Goal: Task Accomplishment & Management: Complete application form

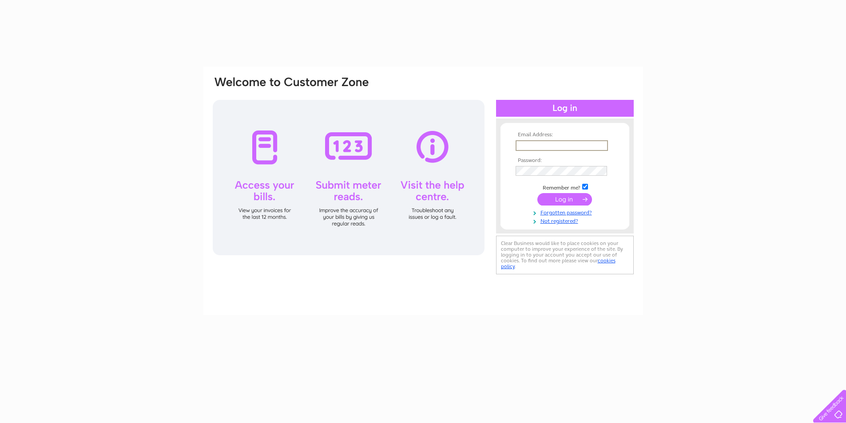
type input "[PERSON_NAME][EMAIL_ADDRESS][DOMAIN_NAME]"
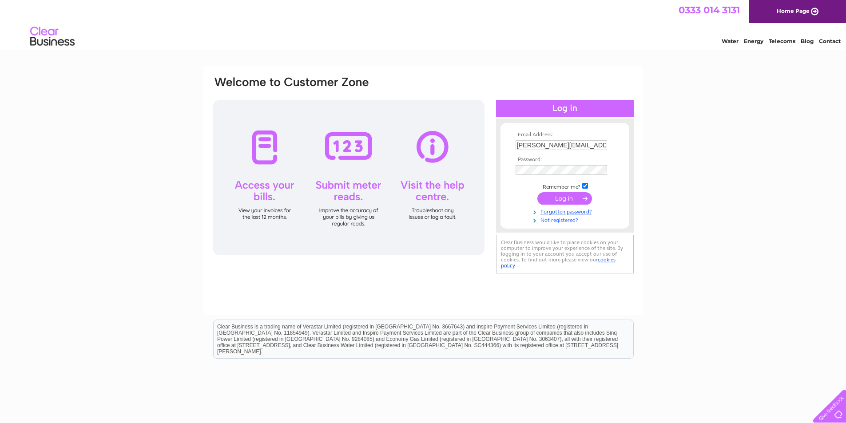
click at [554, 221] on link "Not registered?" at bounding box center [566, 219] width 101 height 8
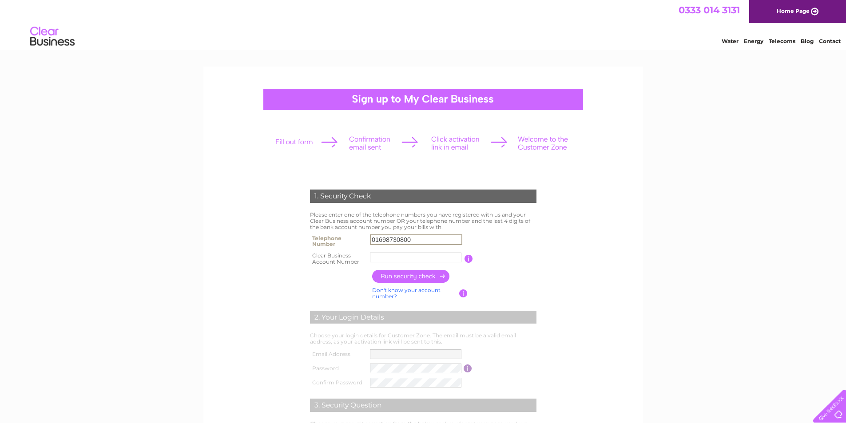
type input "01698730800"
click at [394, 253] on input "text" at bounding box center [416, 257] width 92 height 11
type input "30296900"
click at [413, 278] on input "button" at bounding box center [411, 276] width 78 height 13
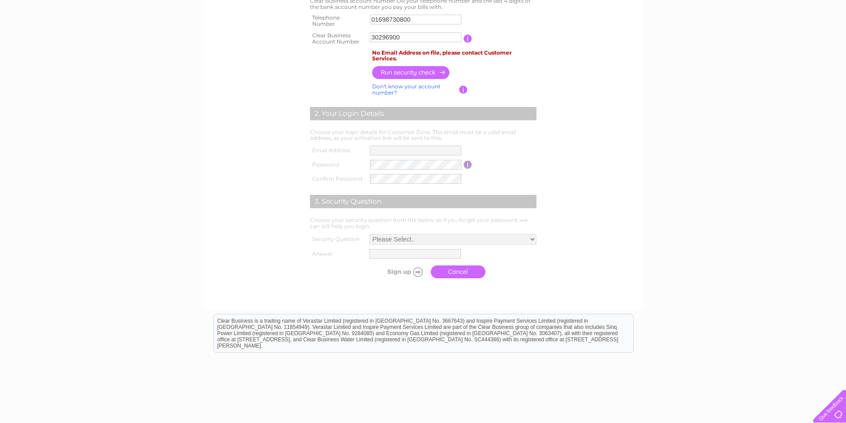
scroll to position [87, 0]
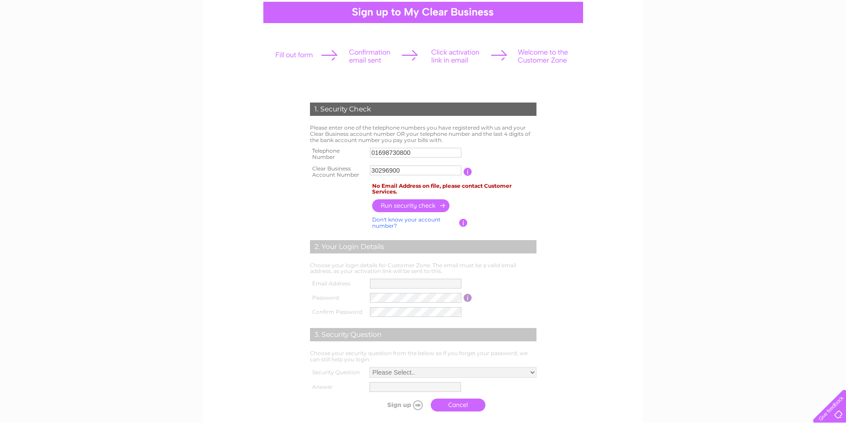
click at [424, 219] on link "Don't know your account number?" at bounding box center [406, 222] width 68 height 13
click at [371, 170] on input "text" at bounding box center [376, 171] width 12 height 10
type input "7"
click at [388, 171] on input "text" at bounding box center [390, 170] width 12 height 11
type input "3"
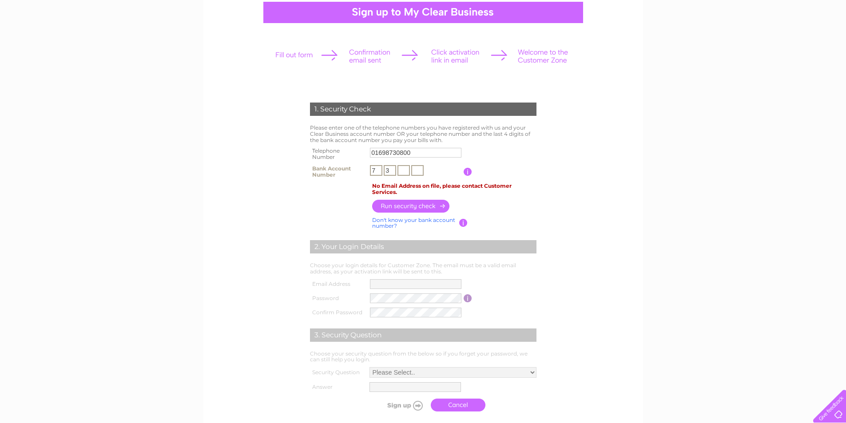
click at [406, 174] on input "text" at bounding box center [404, 170] width 12 height 11
type input "6"
click at [418, 173] on input "text" at bounding box center [417, 170] width 12 height 11
type input "1"
click at [415, 202] on input "button" at bounding box center [411, 206] width 78 height 13
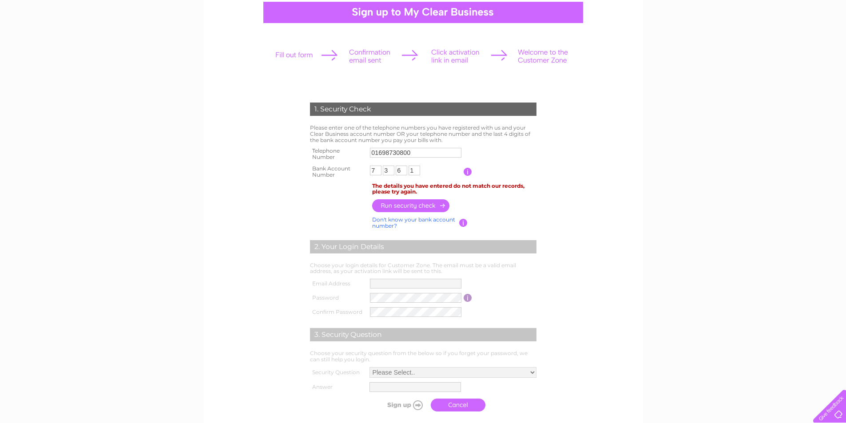
click at [424, 217] on link "Don't know your bank account number?" at bounding box center [413, 222] width 83 height 13
click at [405, 170] on input "text" at bounding box center [416, 170] width 92 height 11
type input "3029"
